Goal: Information Seeking & Learning: Learn about a topic

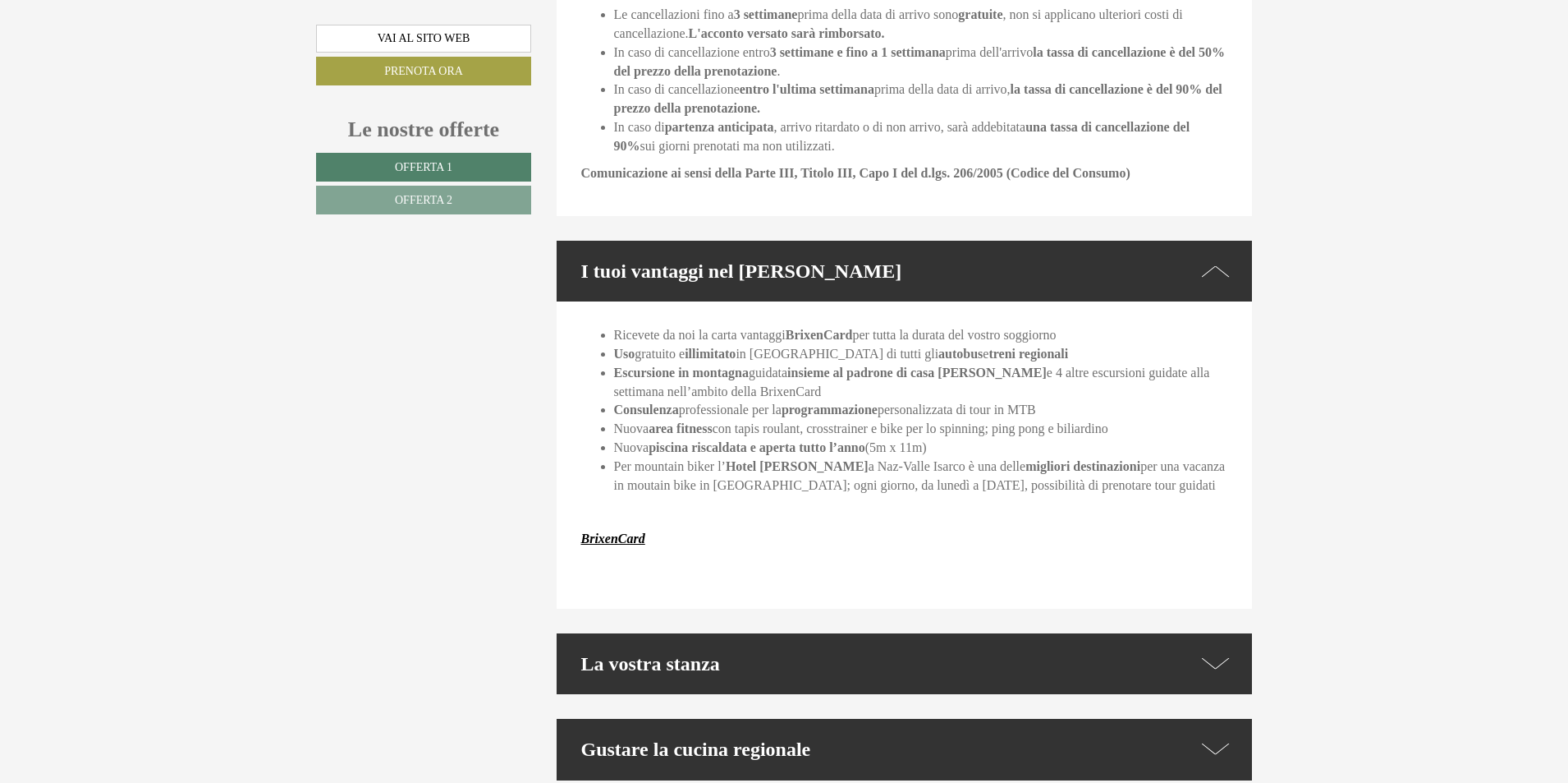
scroll to position [3285, 0]
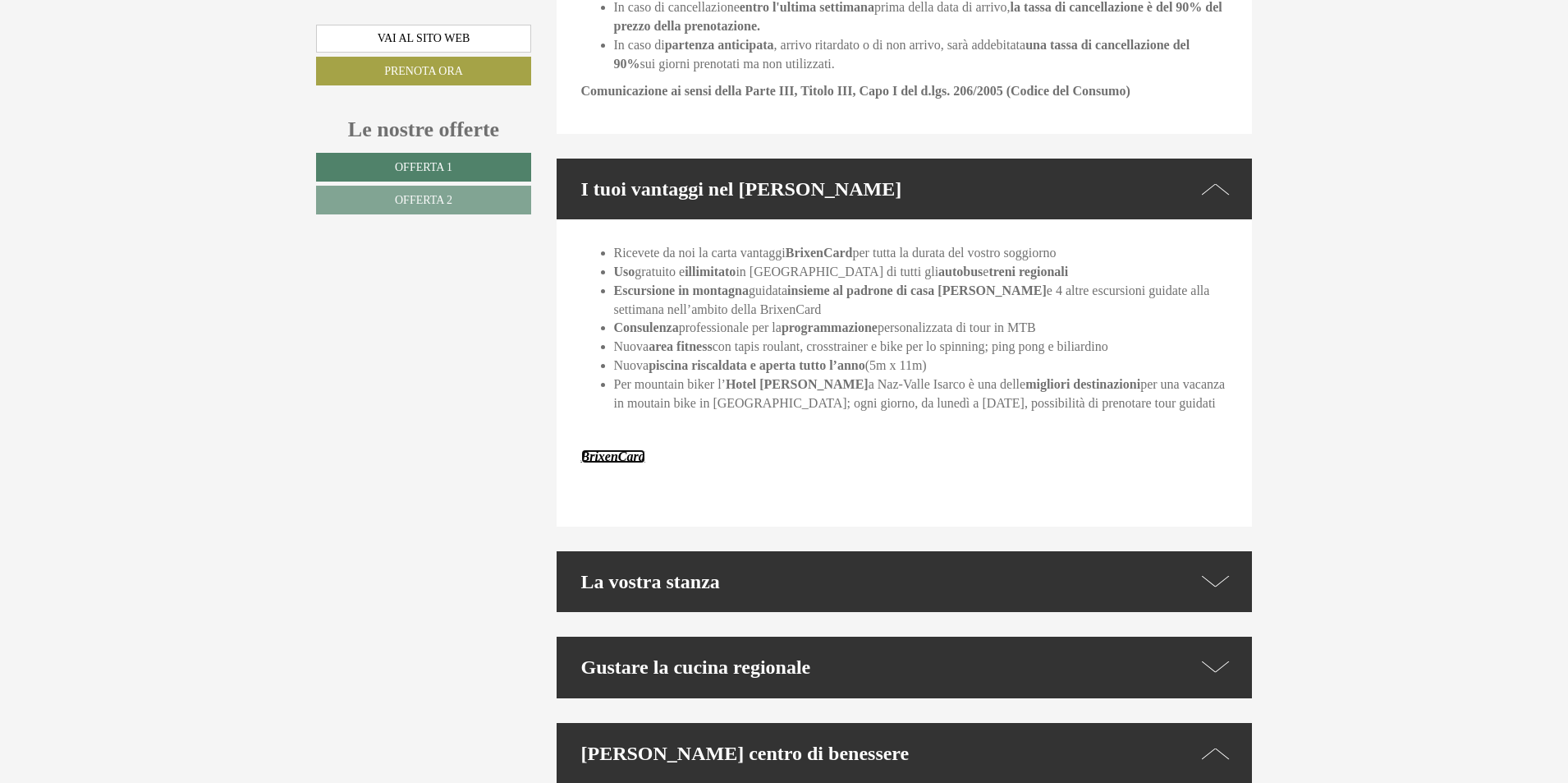
click at [622, 449] on strong "BrixenCard" at bounding box center [613, 456] width 64 height 14
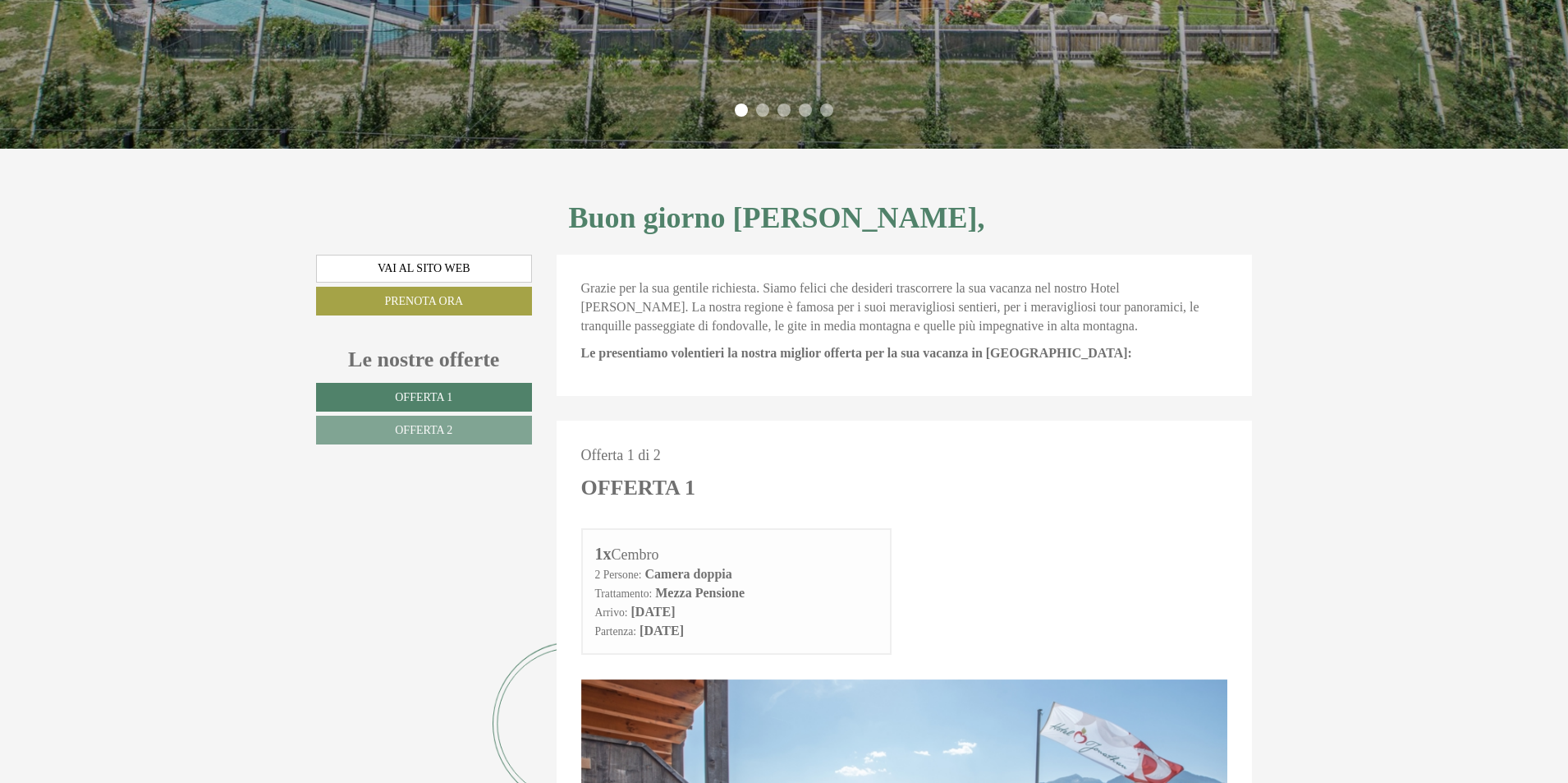
scroll to position [164, 0]
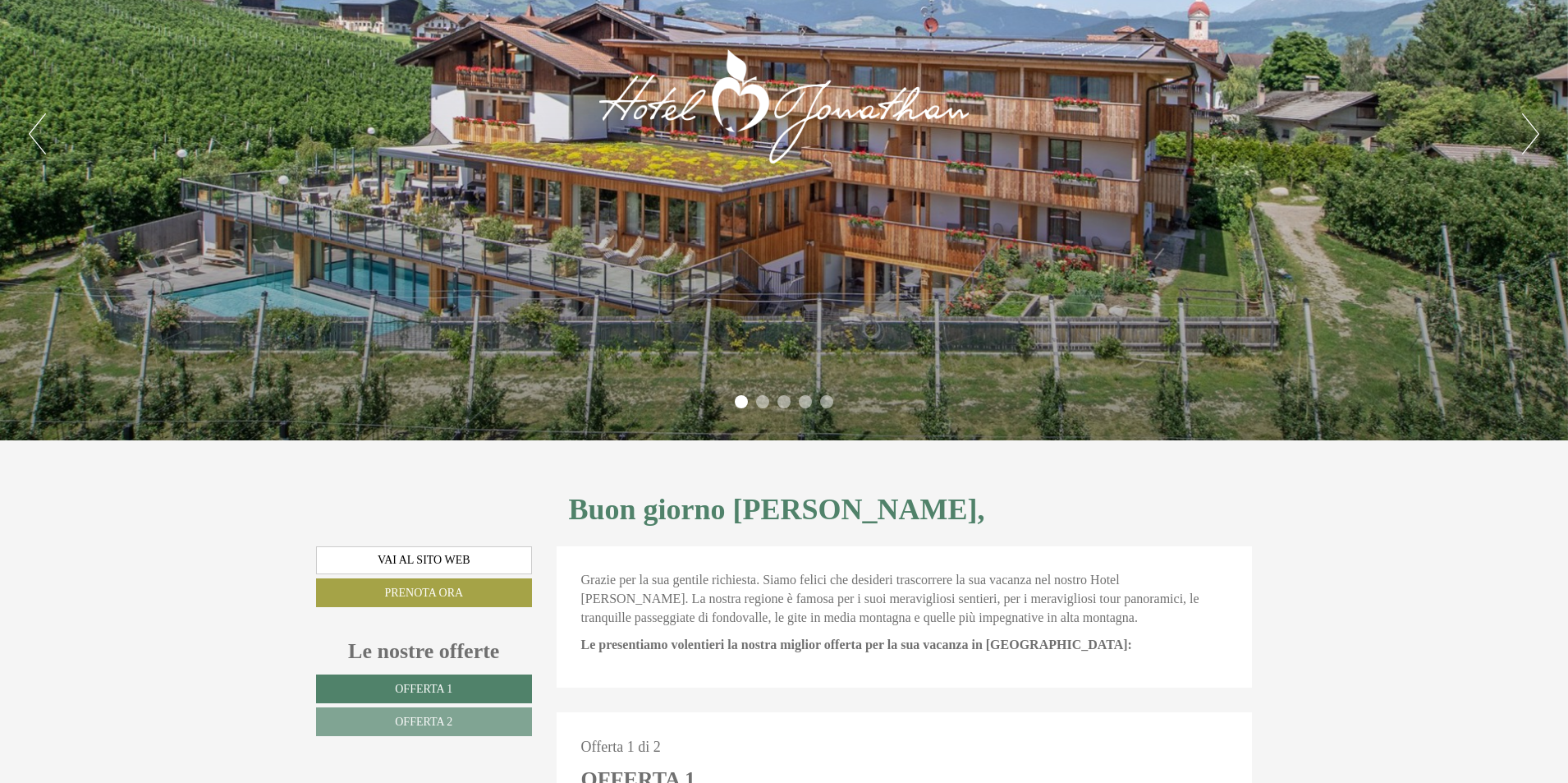
scroll to position [83, 0]
